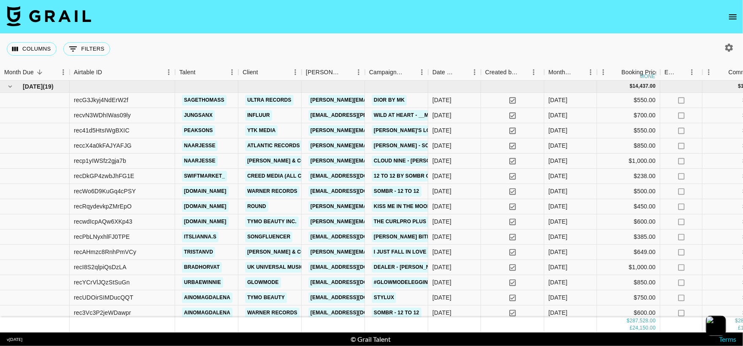
click at [729, 17] on icon "open drawer" at bounding box center [732, 17] width 10 height 10
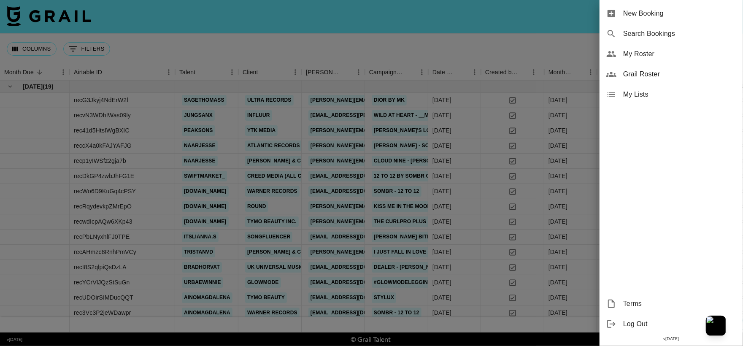
click at [702, 70] on span "Grail Roster" at bounding box center [679, 74] width 113 height 10
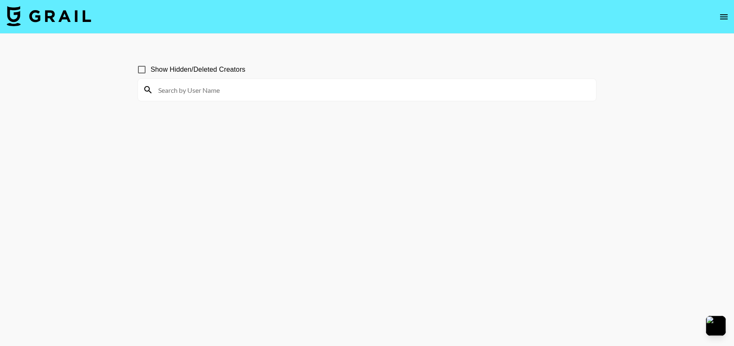
click at [380, 97] on div at bounding box center [367, 90] width 458 height 22
click at [187, 91] on input at bounding box center [372, 89] width 438 height 13
type input "iiamka"
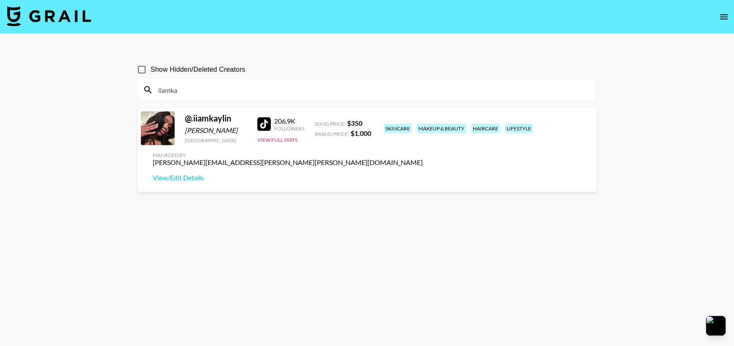
click at [141, 67] on input "Show Hidden/Deleted Creators" at bounding box center [142, 70] width 18 height 18
checkbox input "true"
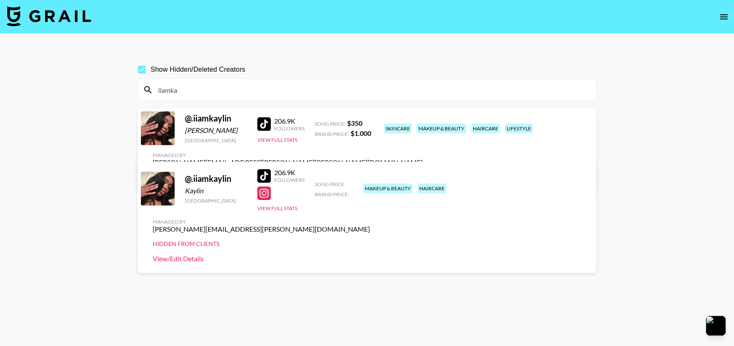
click at [370, 254] on link "View/Edit Details" at bounding box center [261, 258] width 217 height 8
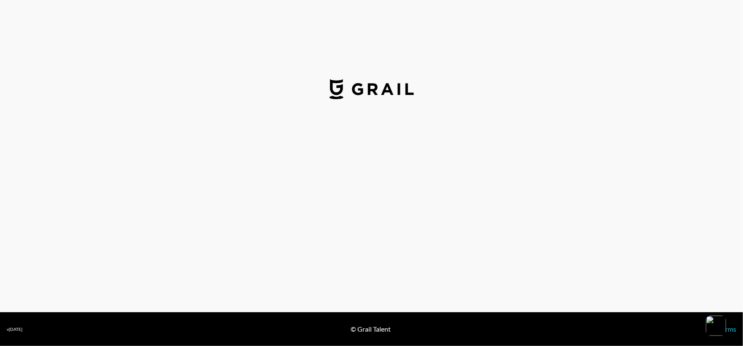
select select "USD"
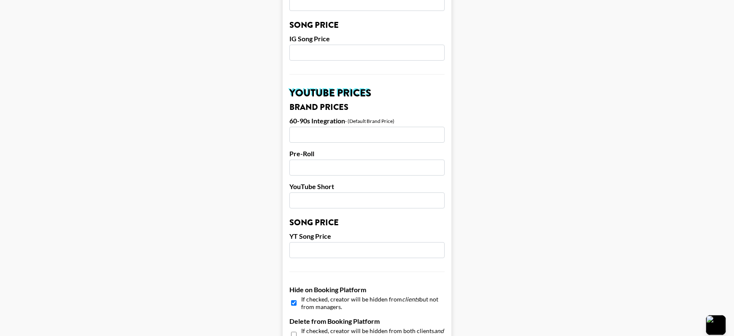
scroll to position [686, 0]
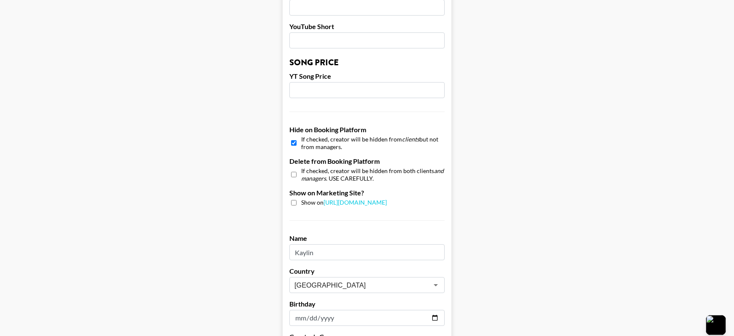
click at [296, 143] on input "checkbox" at bounding box center [293, 143] width 5 height 12
checkbox input "false"
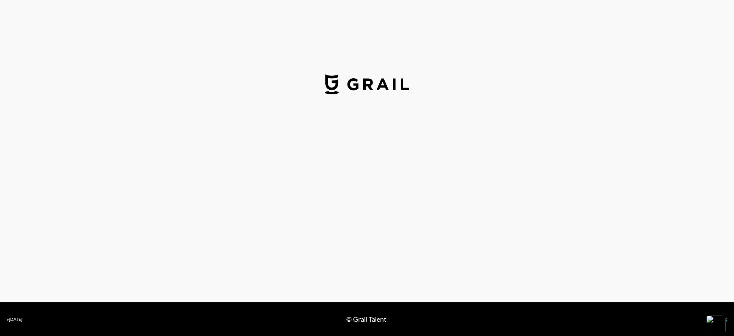
select select "USD"
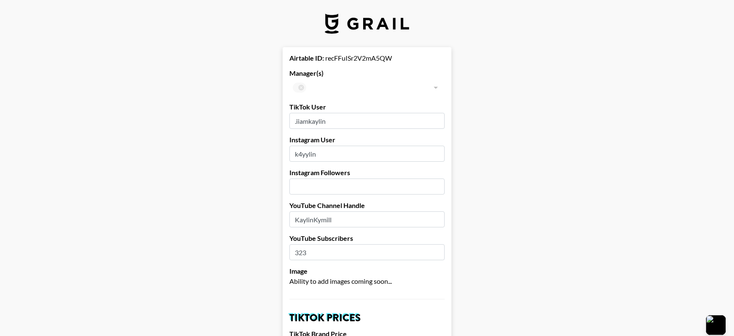
click at [441, 87] on div at bounding box center [435, 88] width 11 height 12
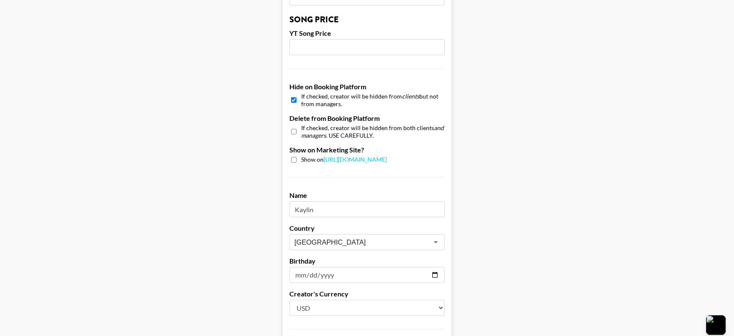
scroll to position [808, 0]
